Goal: Task Accomplishment & Management: Complete application form

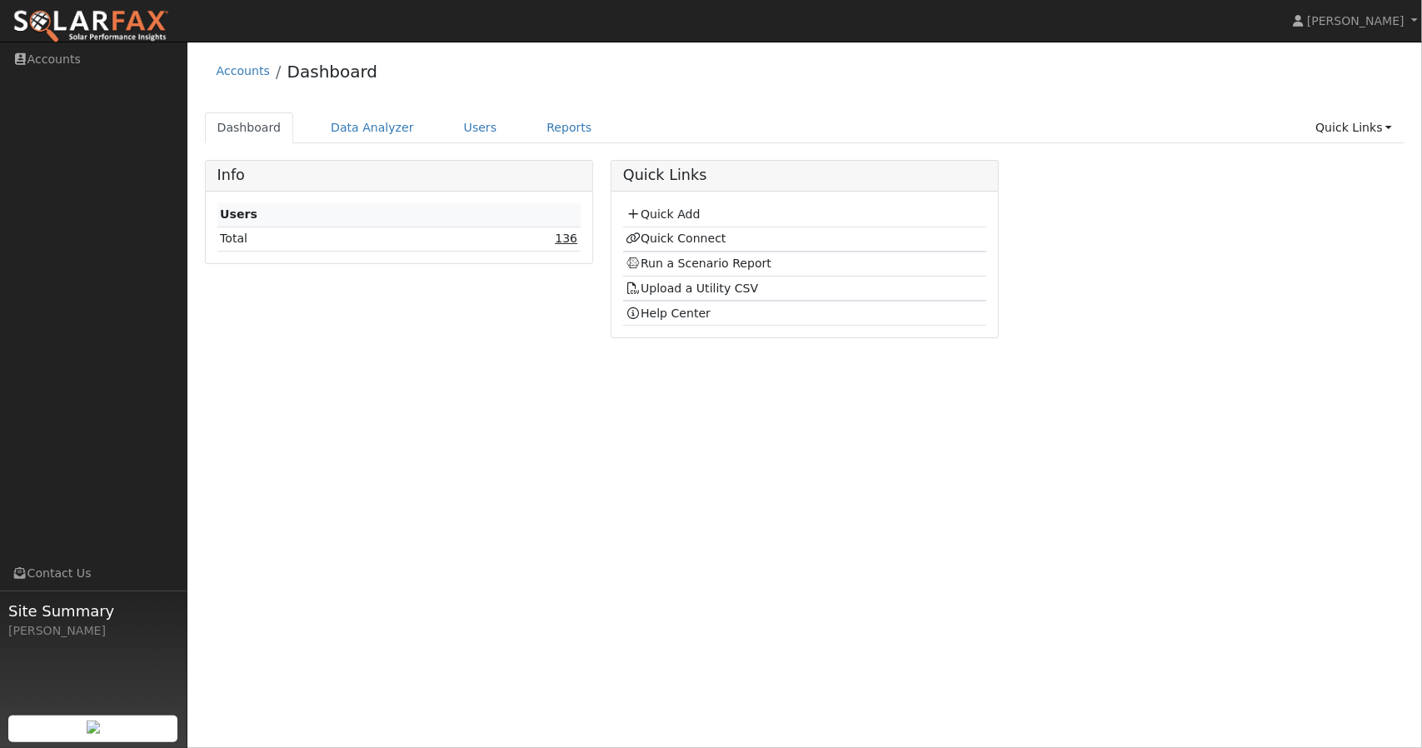
click at [576, 237] on link "136" at bounding box center [566, 238] width 22 height 13
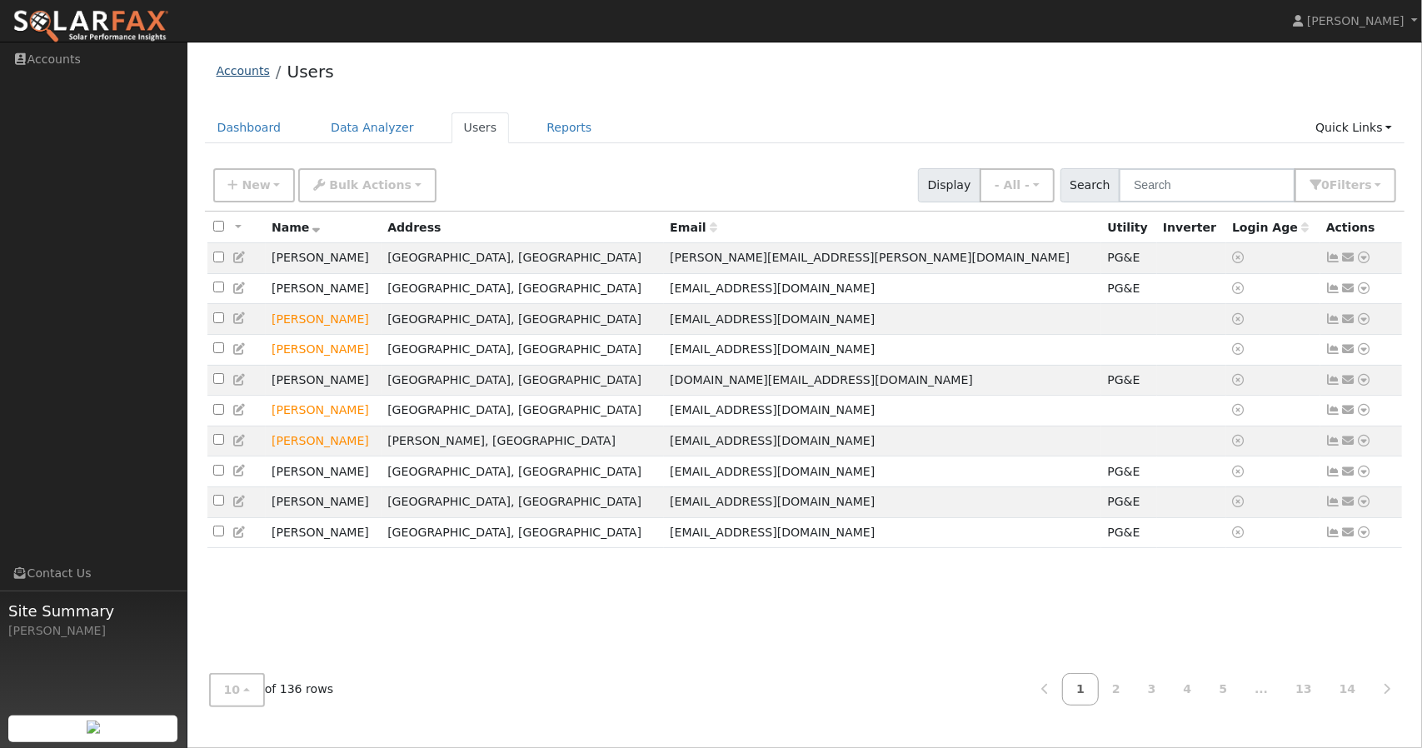
click at [238, 74] on link "Accounts" at bounding box center [243, 70] width 53 height 13
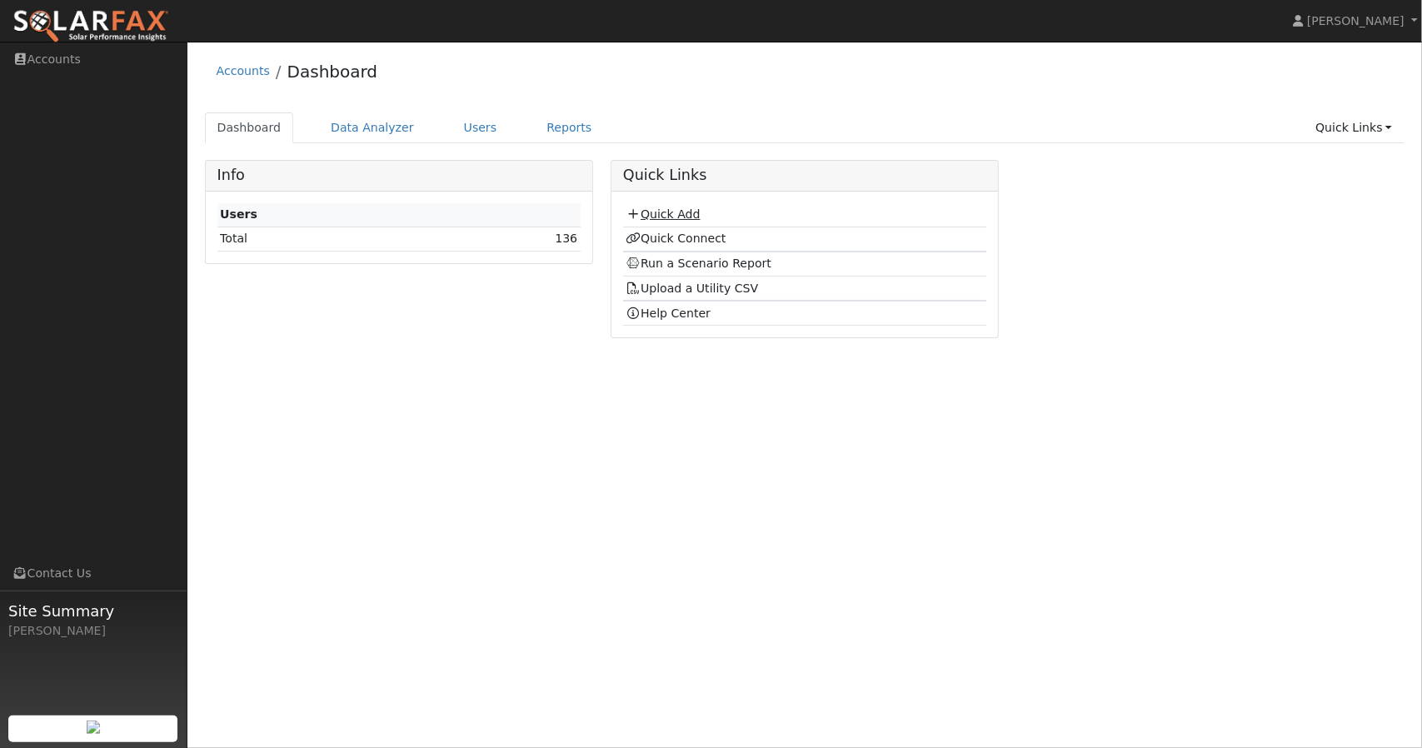
click at [662, 217] on link "Quick Add" at bounding box center [663, 213] width 74 height 13
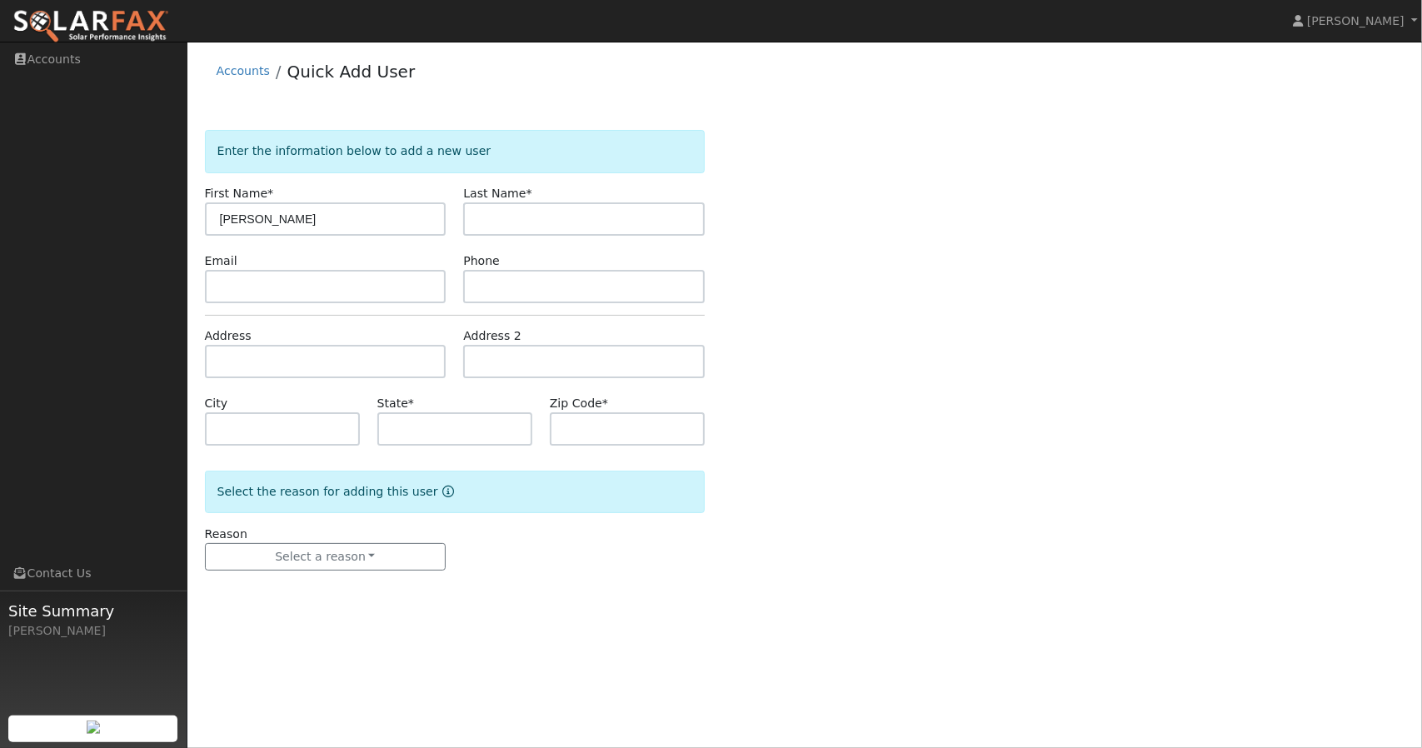
type input "Amalia"
click at [248, 348] on input "text" at bounding box center [326, 361] width 242 height 33
paste input "1412 Everett St"
type input "1412 Everett Street"
type input "Sumner"
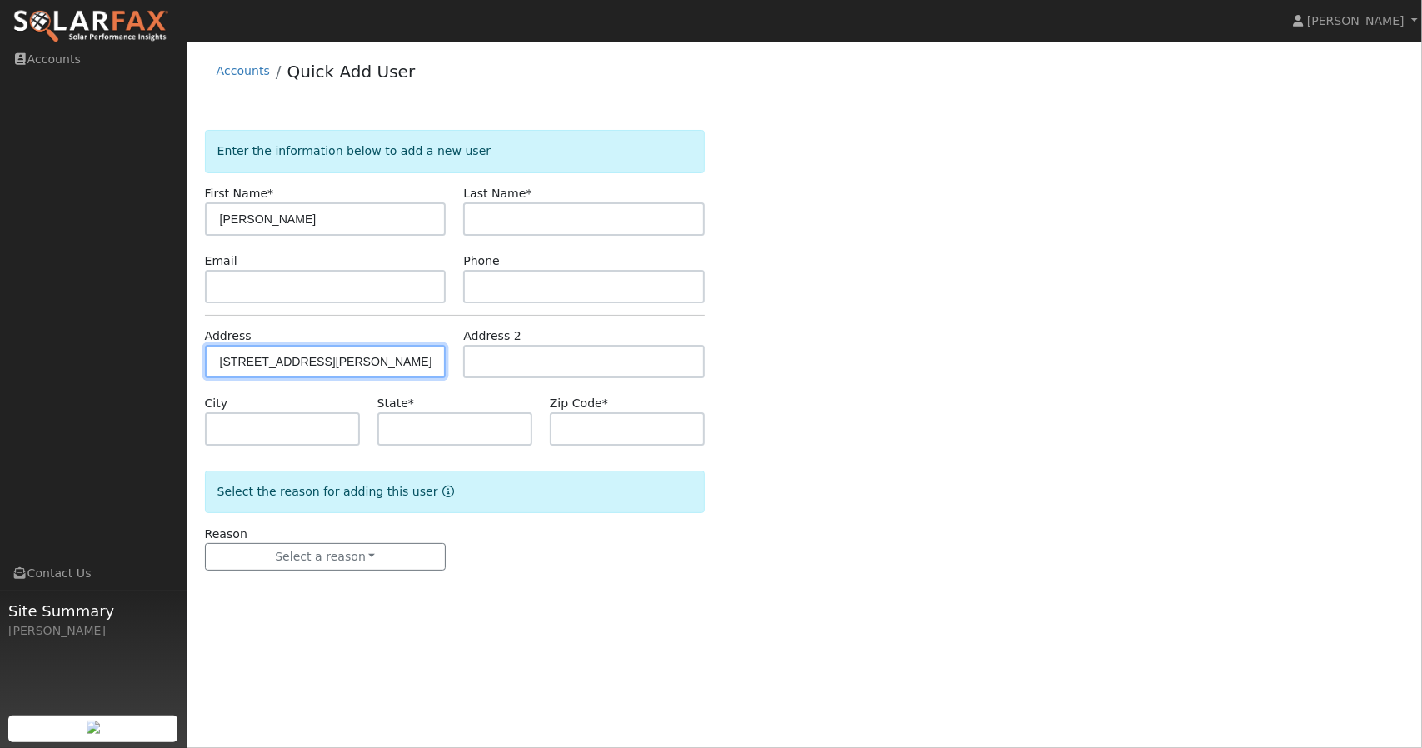
type input "WA"
type input "98390"
drag, startPoint x: 267, startPoint y: 384, endPoint x: 786, endPoint y: 259, distance: 533.1
click at [786, 259] on div "Enter the information below to add a new user First Name * Amalia Last Name * E…" at bounding box center [805, 367] width 1201 height 474
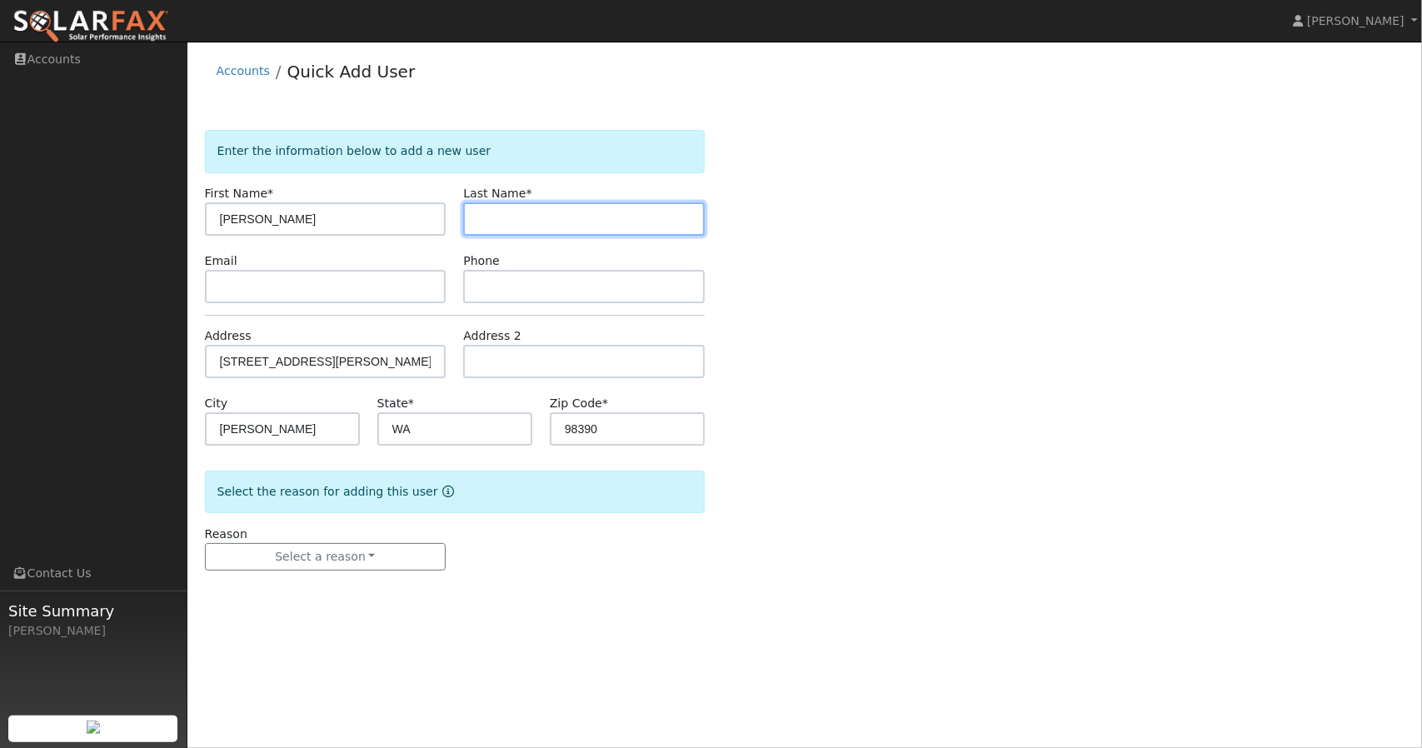
click at [585, 221] on input "text" at bounding box center [584, 218] width 242 height 33
type input "Marino"
click at [527, 263] on div "Phone" at bounding box center [584, 277] width 259 height 51
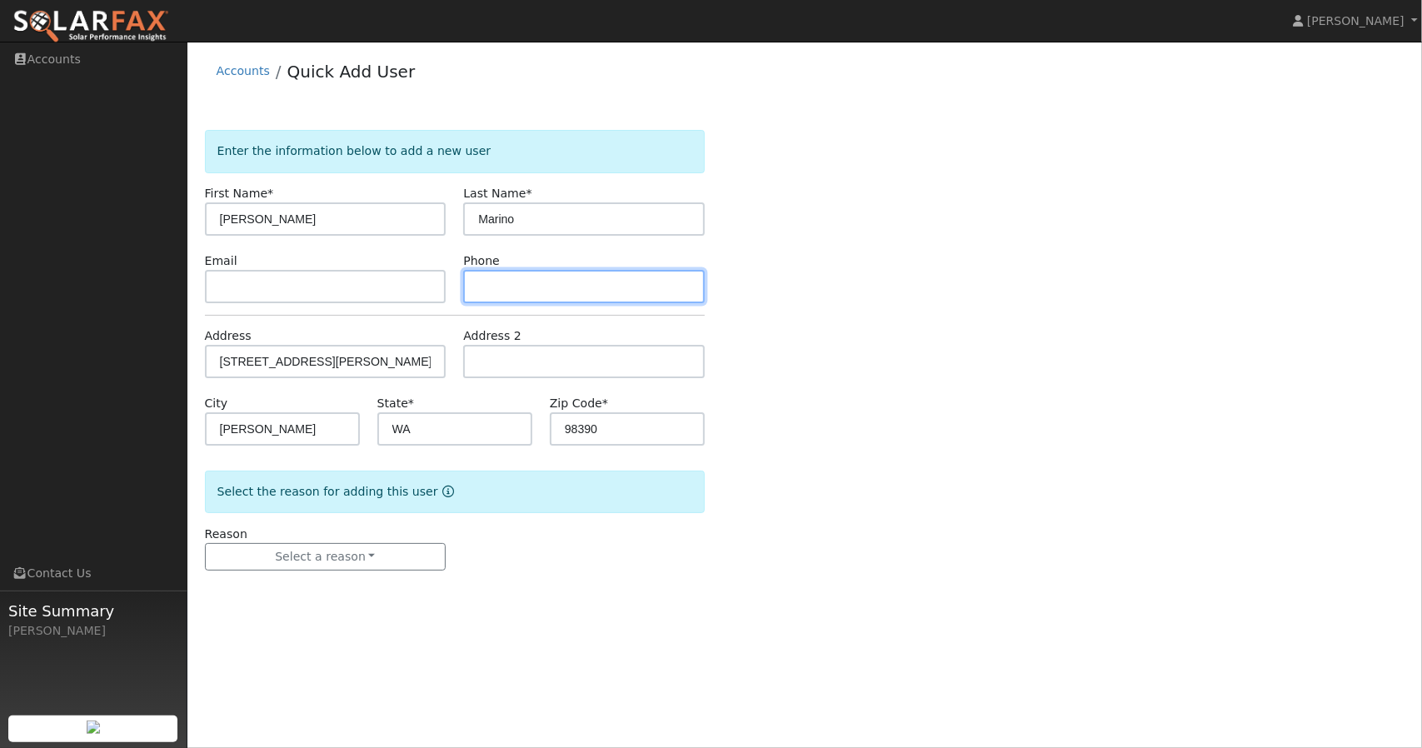
click at [525, 281] on input "text" at bounding box center [584, 286] width 242 height 33
paste input "8167262130"
type input "8167262130"
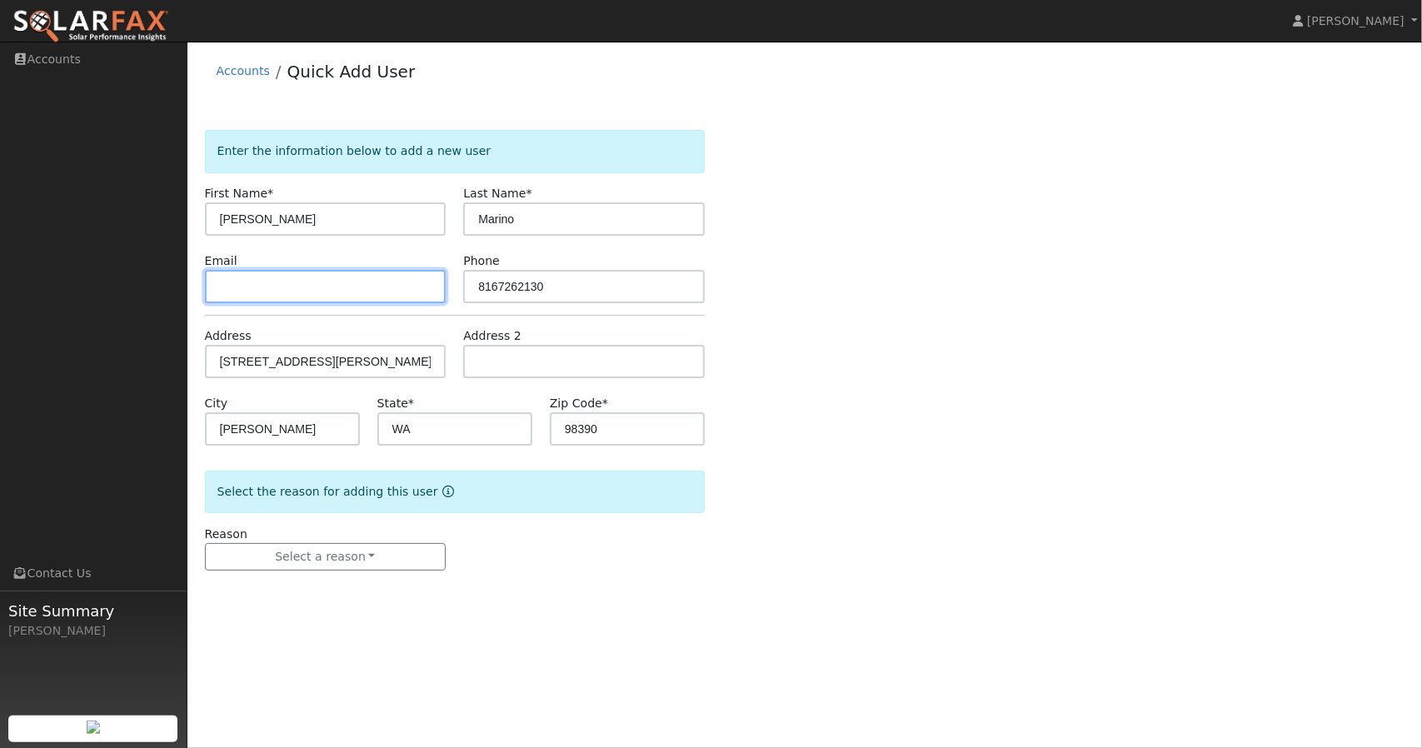
click at [377, 282] on input "text" at bounding box center [326, 286] width 242 height 33
type input "amalia.marino@gmail.com"
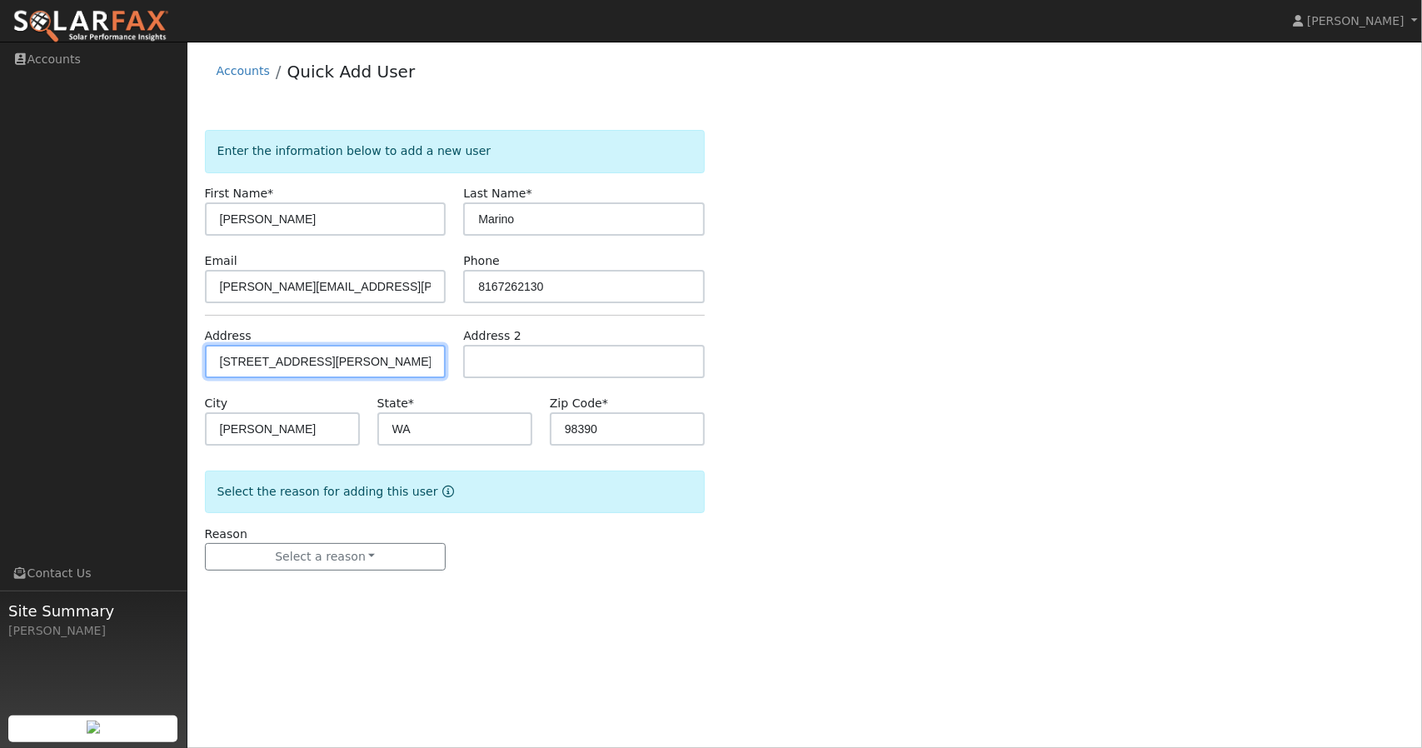
click at [357, 358] on input "1412 Everett Street" at bounding box center [326, 361] width 242 height 33
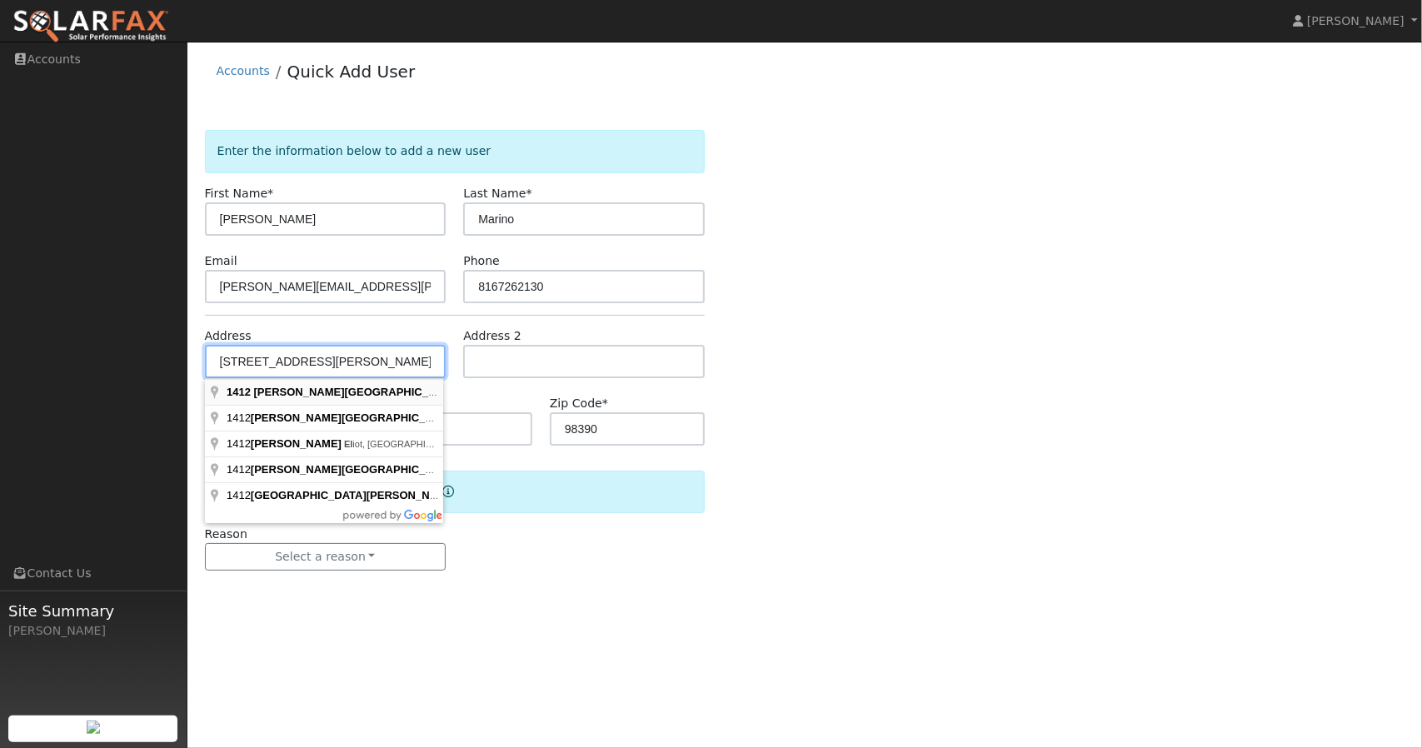
type input "1412 Everett Street"
type input "El Cerrito"
type input "CA"
type input "94530"
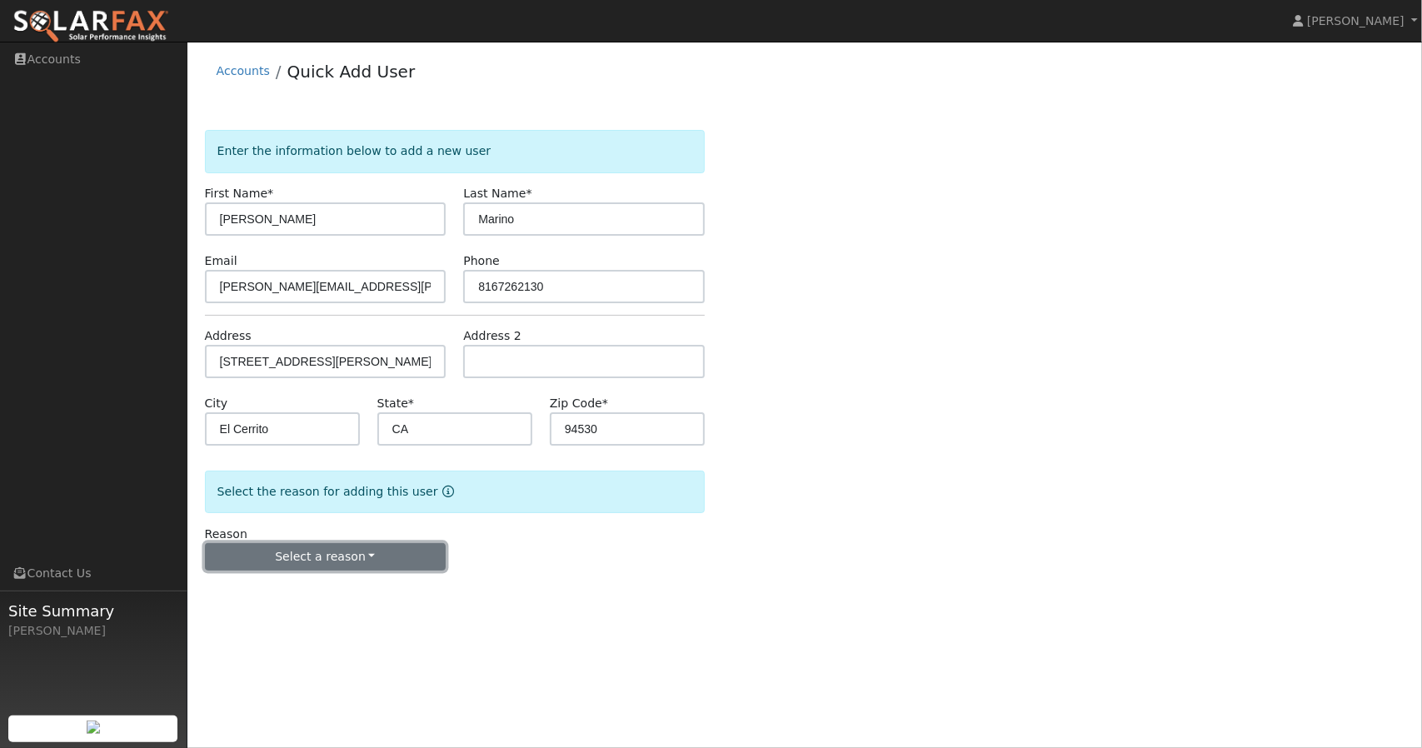
click at [353, 561] on button "Select a reason" at bounding box center [326, 557] width 242 height 28
click at [335, 618] on link "New customer adding solar" at bounding box center [298, 613] width 184 height 23
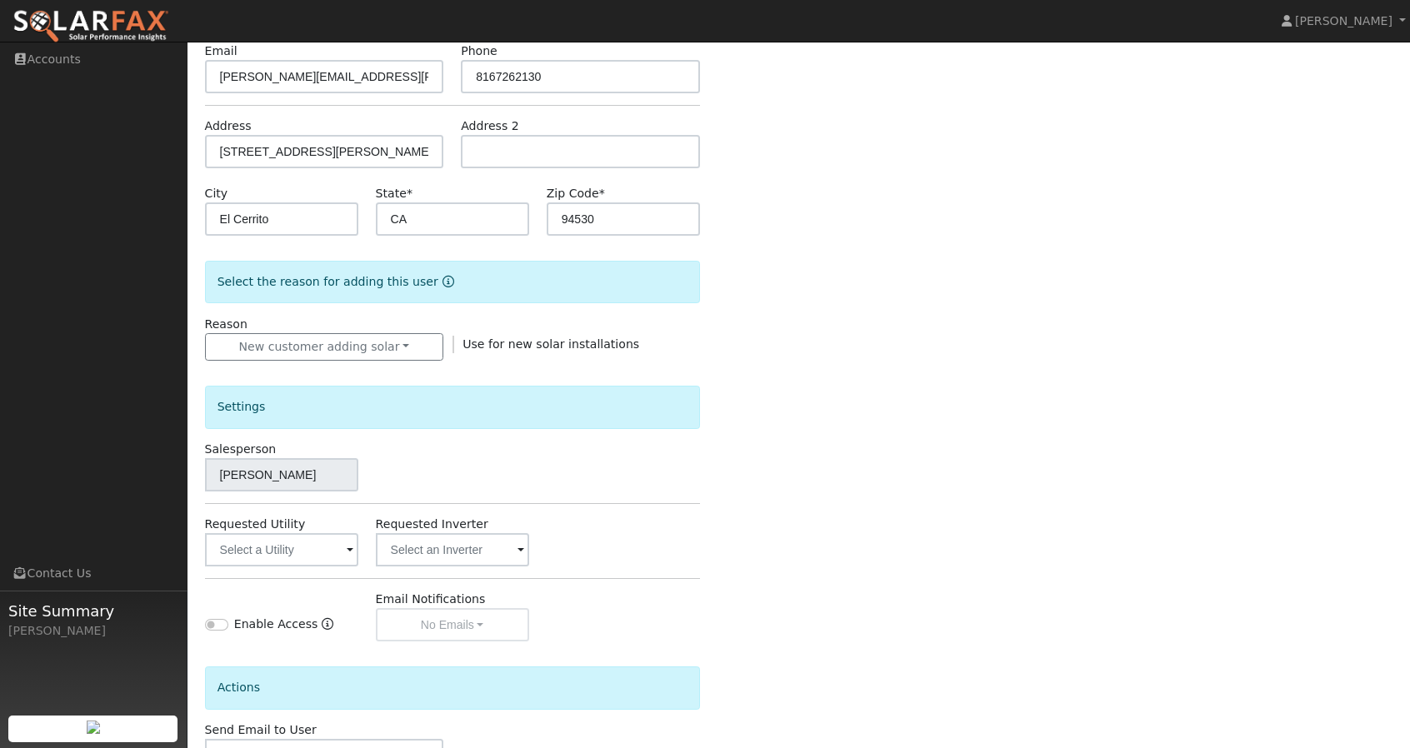
scroll to position [278, 0]
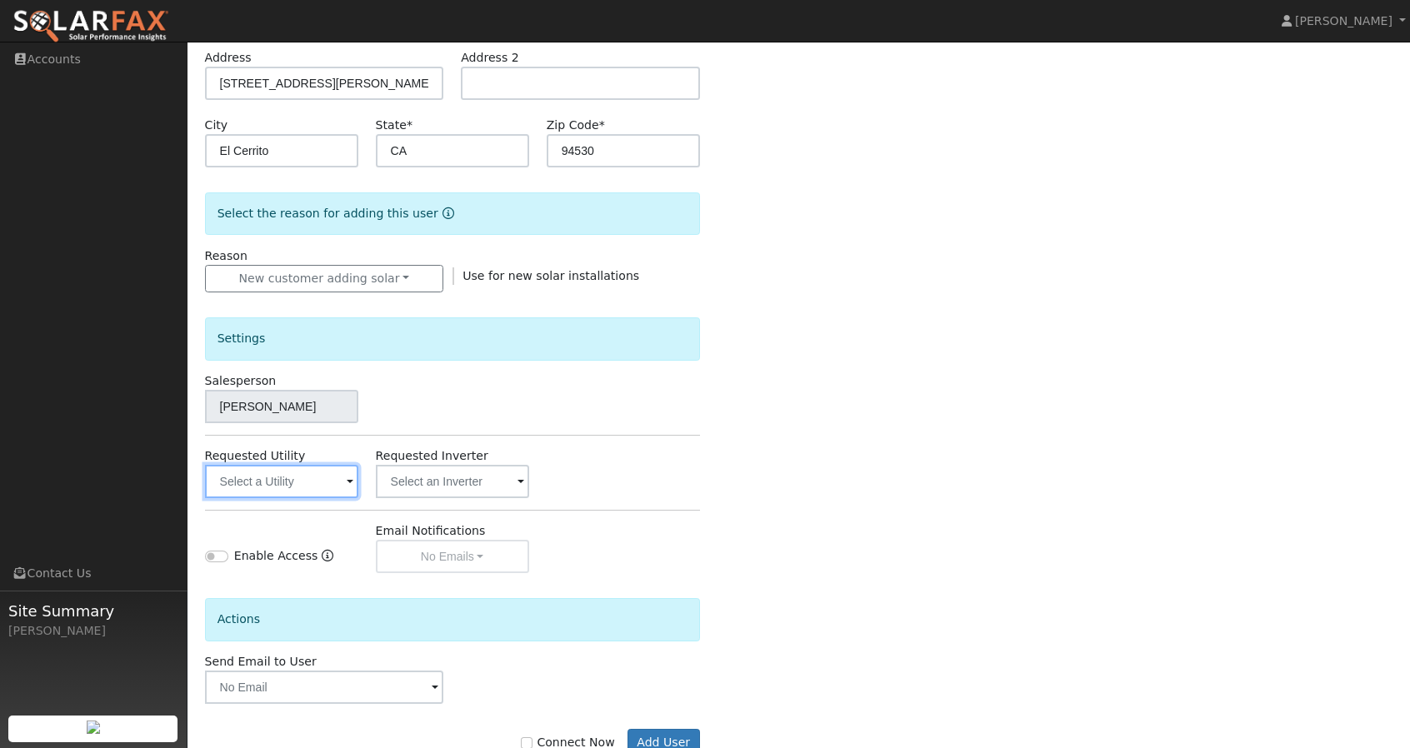
click at [332, 486] on input "text" at bounding box center [281, 481] width 153 height 33
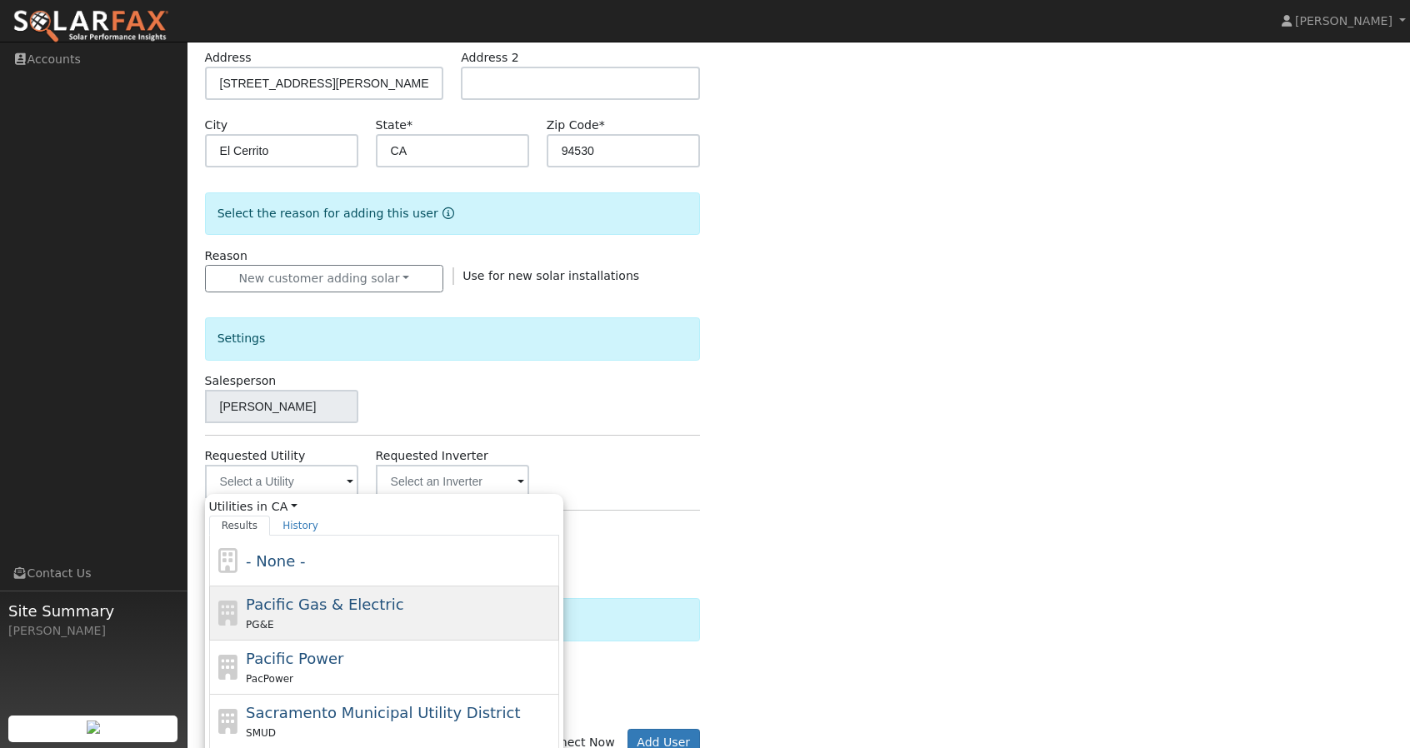
click at [336, 599] on span "Pacific Gas & Electric" at bounding box center [324, 604] width 157 height 17
type input "Pacific Gas & Electric"
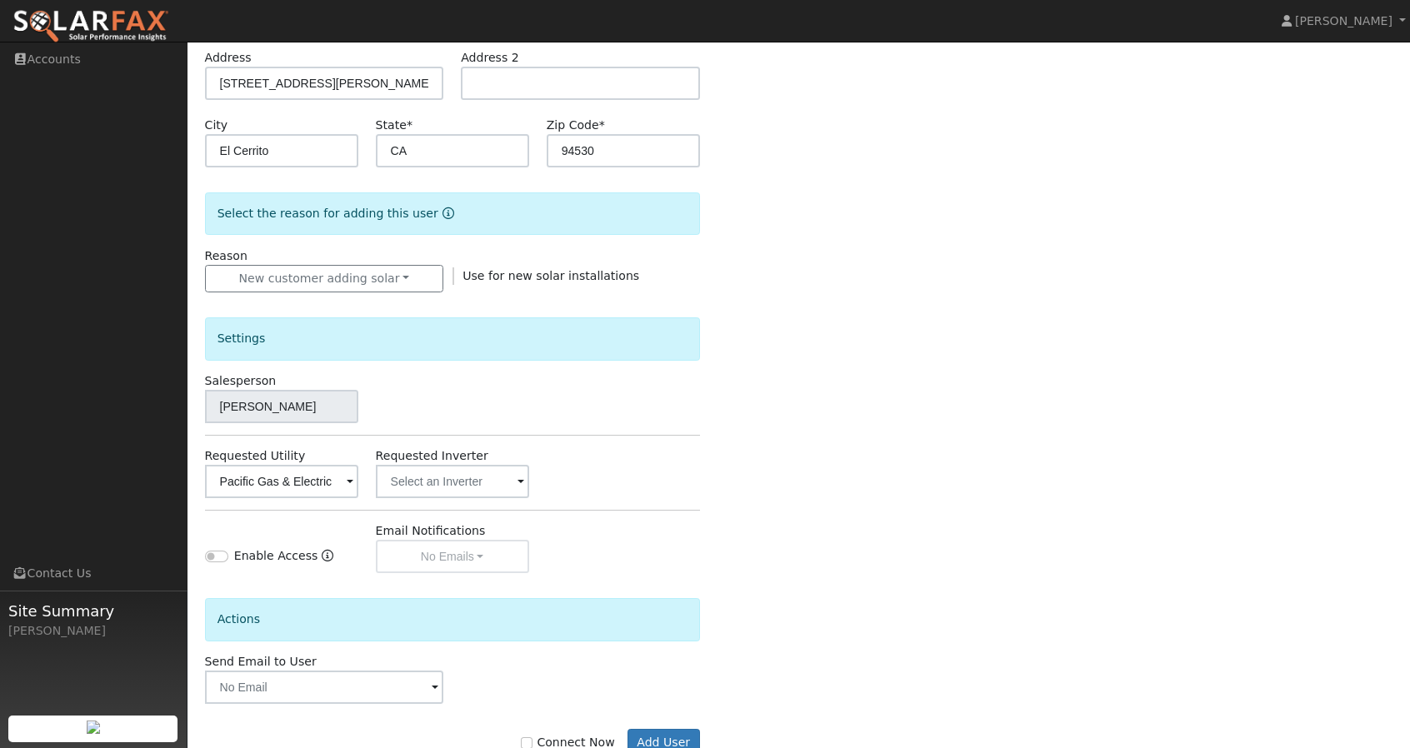
scroll to position [325, 0]
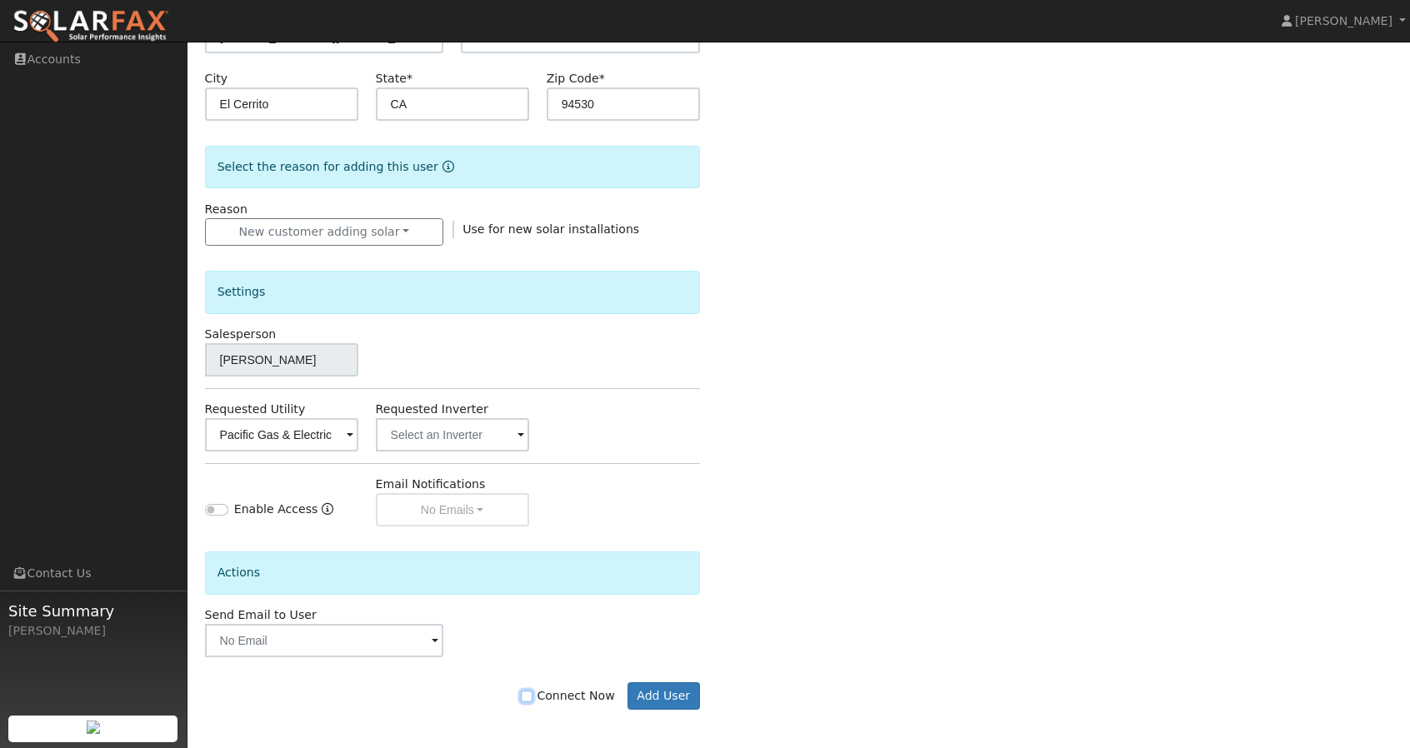
click at [532, 696] on input "Connect Now" at bounding box center [527, 697] width 12 height 12
checkbox input "true"
click at [658, 697] on button "Add User" at bounding box center [663, 696] width 72 height 28
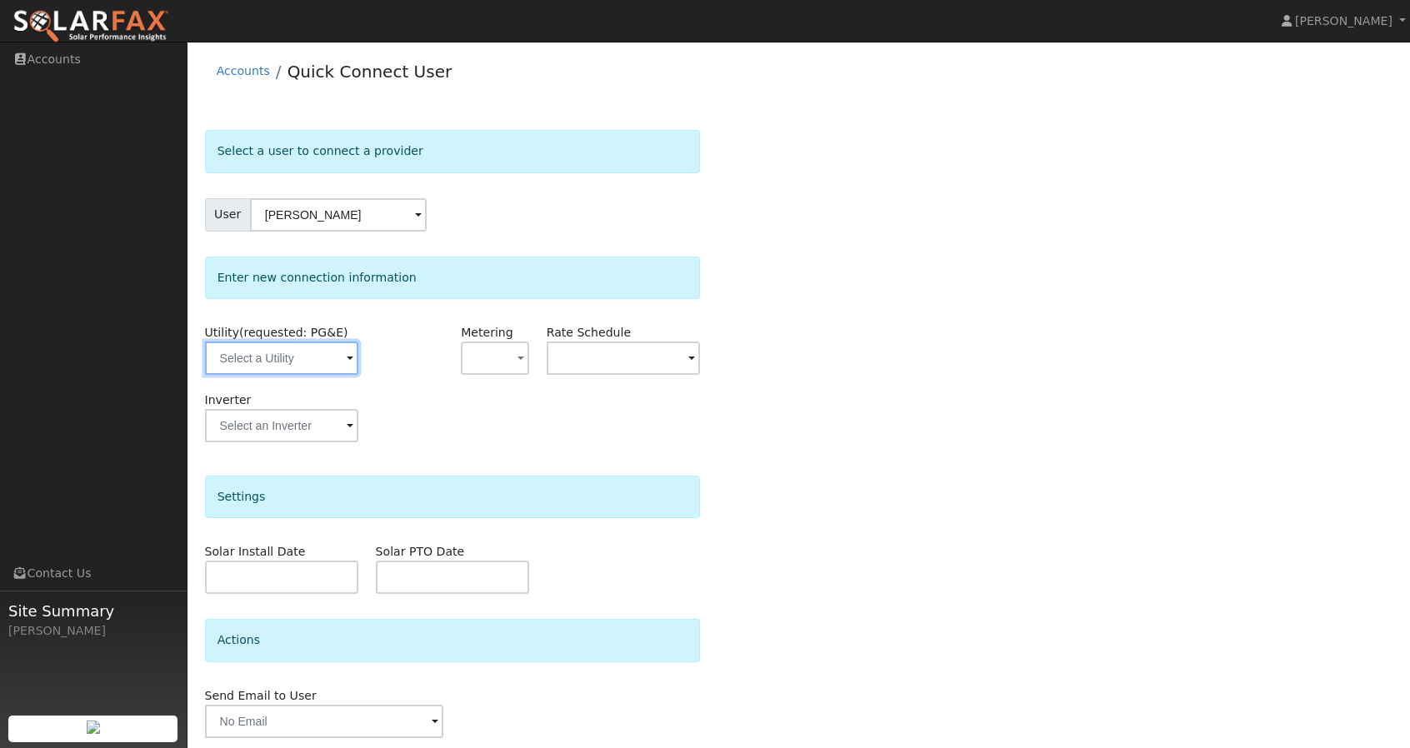
click at [332, 351] on input "text" at bounding box center [281, 358] width 153 height 33
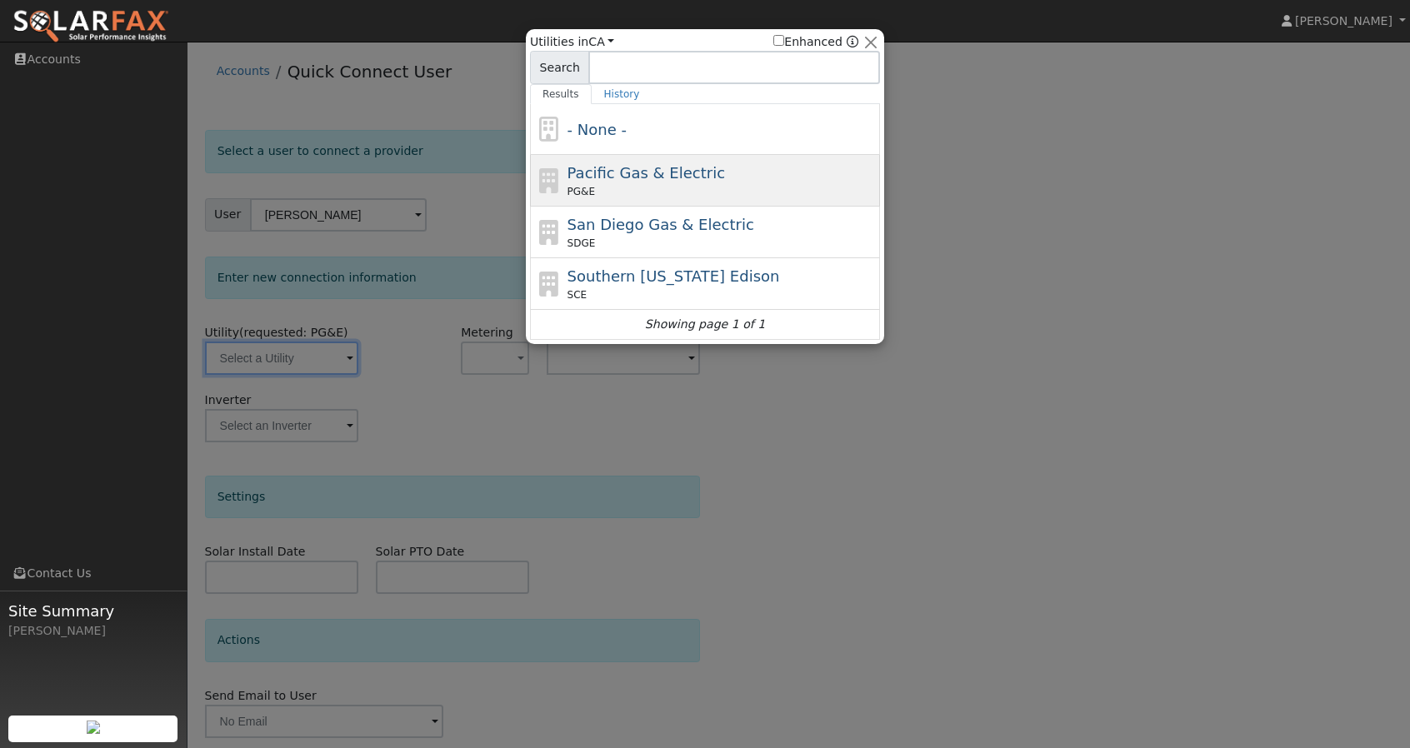
click at [636, 169] on span "Pacific Gas & Electric" at bounding box center [645, 172] width 157 height 17
type input "PG&E"
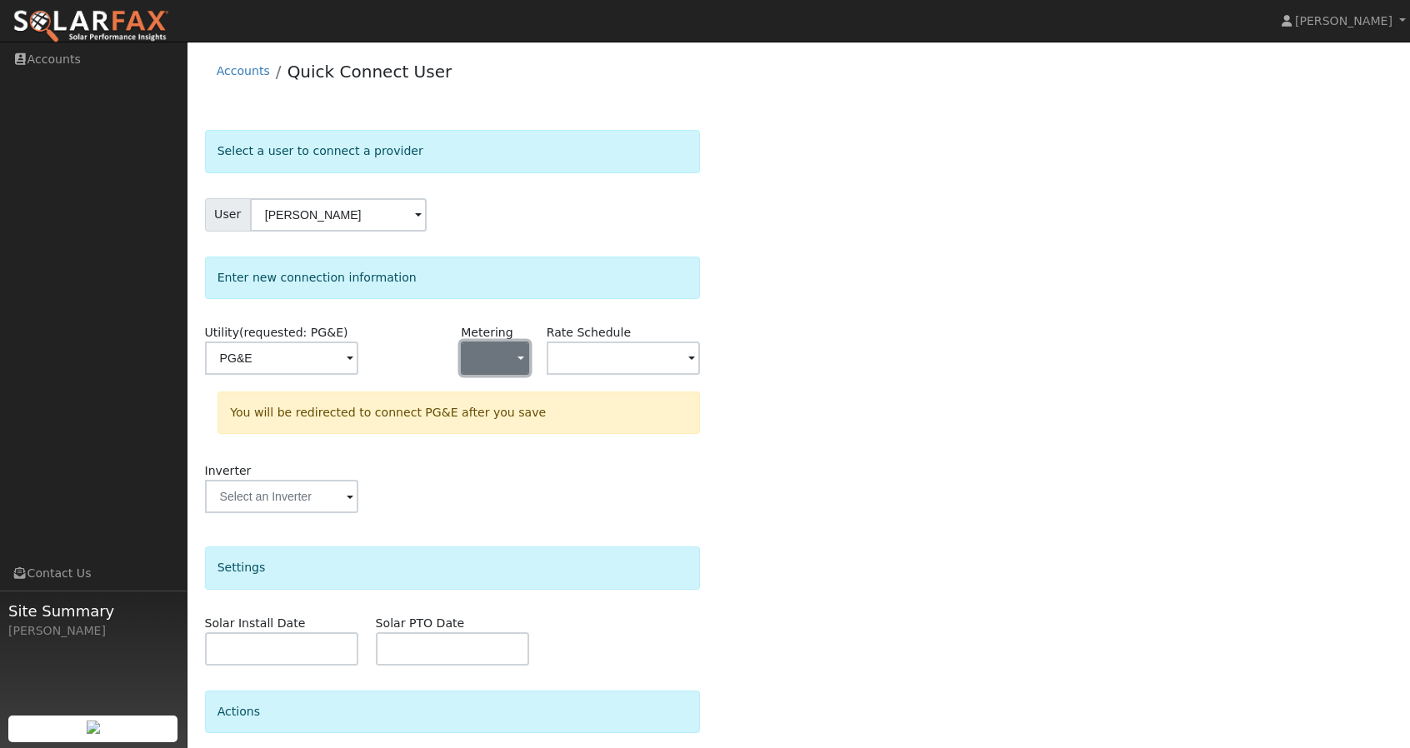
click at [517, 364] on span "button" at bounding box center [520, 359] width 7 height 17
click at [510, 421] on link "NEM" at bounding box center [520, 417] width 116 height 23
click at [598, 358] on input "text" at bounding box center [623, 358] width 153 height 33
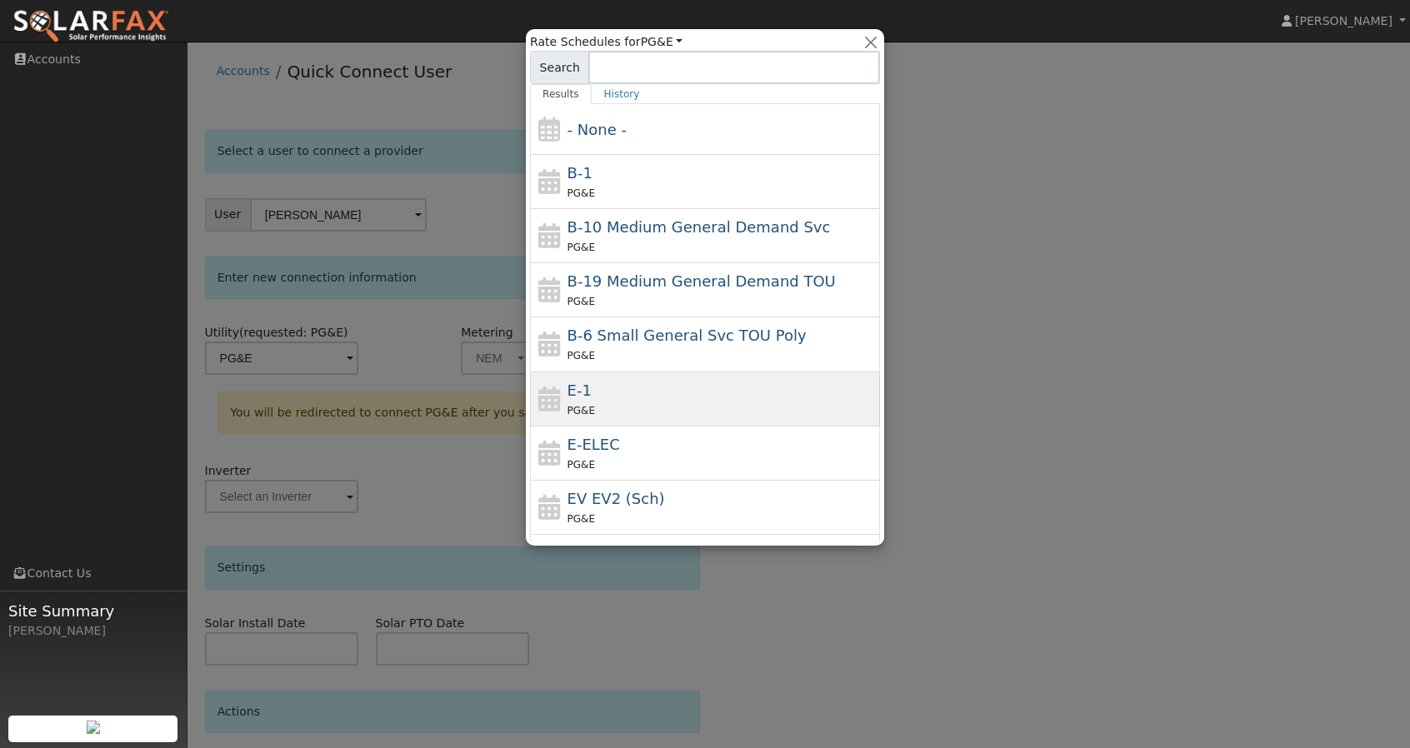
click at [606, 392] on div "E-1 PG&E" at bounding box center [721, 399] width 309 height 40
type input "E-1"
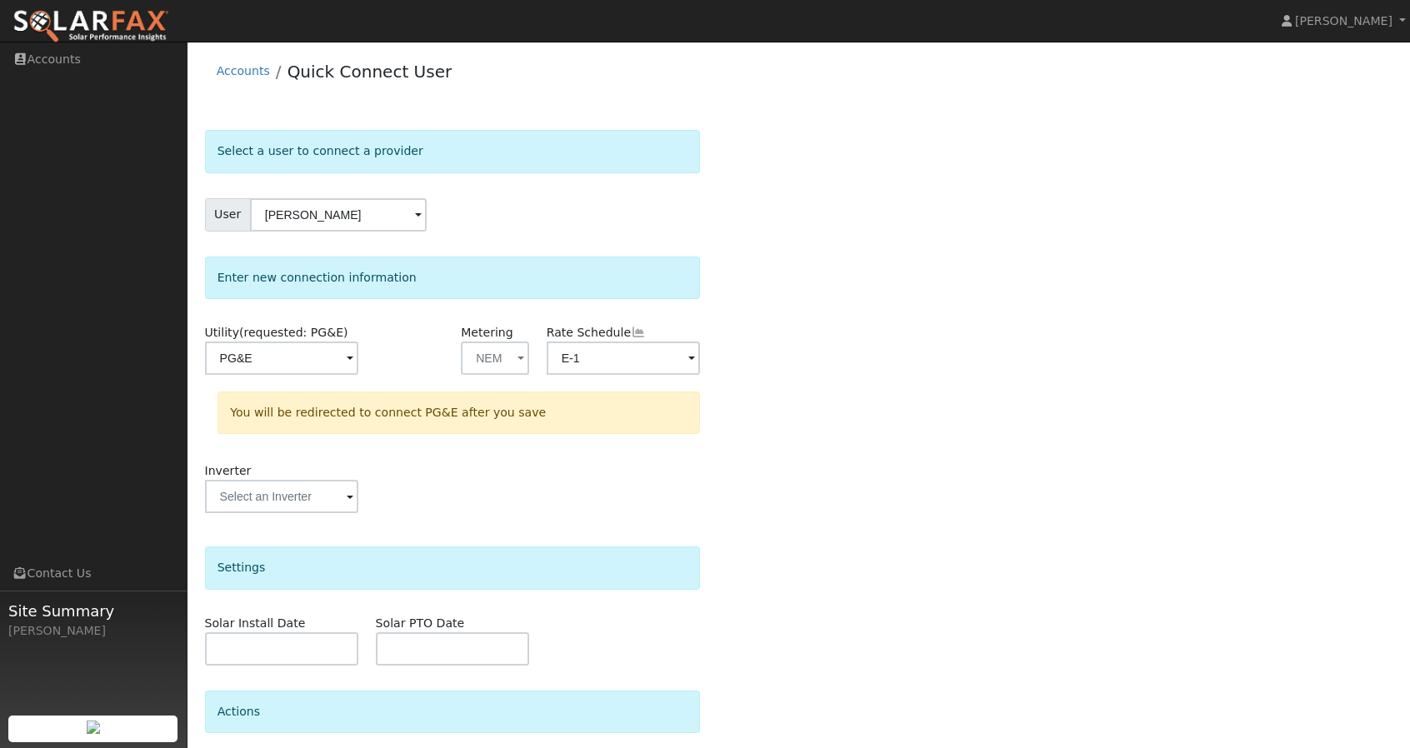
scroll to position [127, 0]
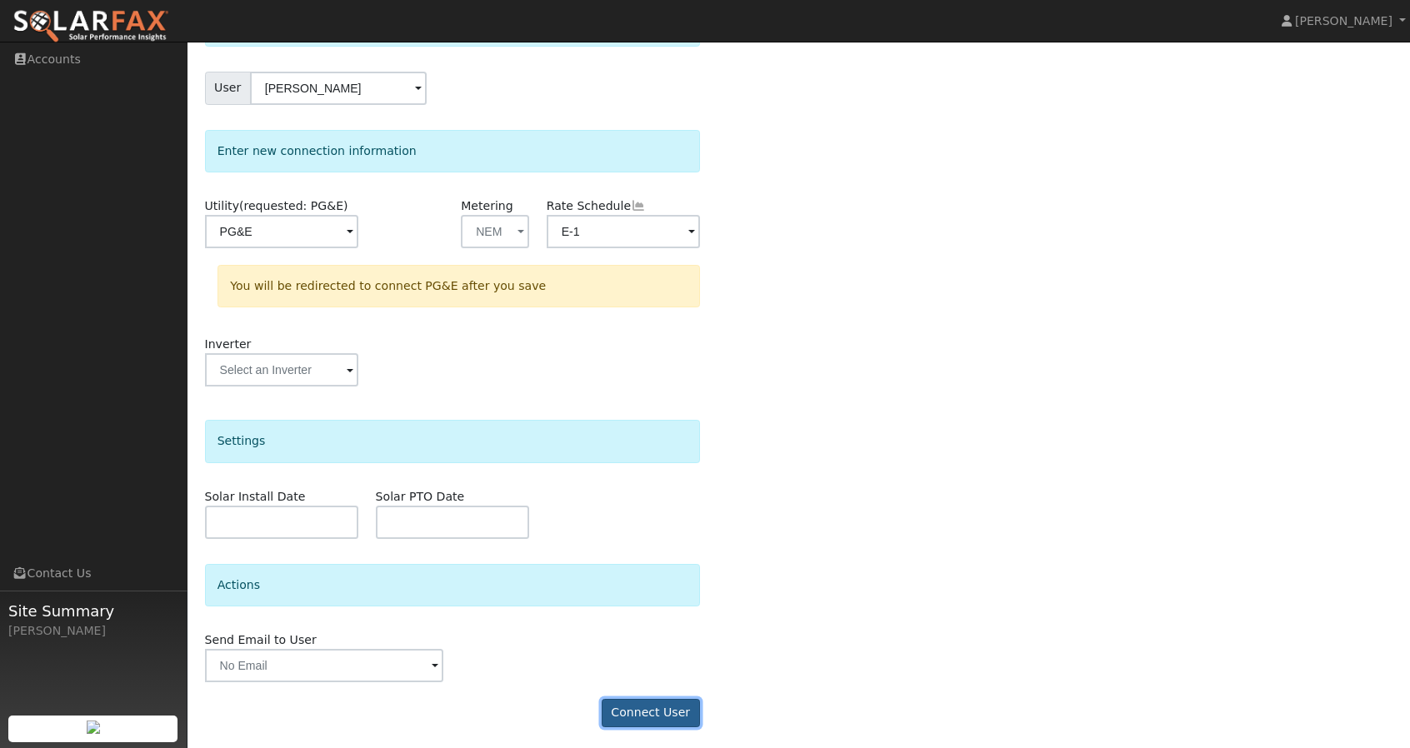
click at [659, 701] on button "Connect User" at bounding box center [651, 713] width 98 height 28
